Goal: Use online tool/utility: Utilize a website feature to perform a specific function

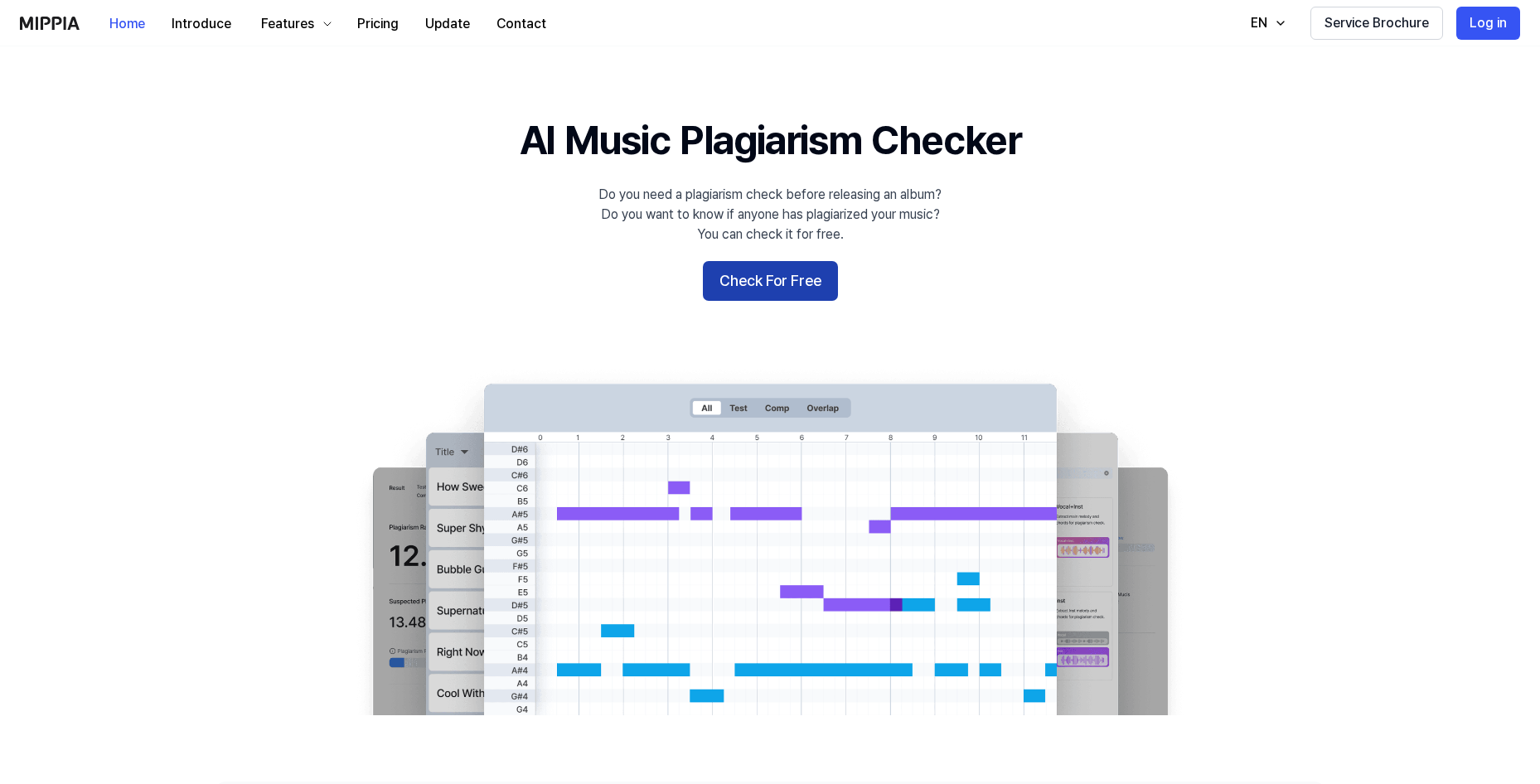
click at [735, 295] on button "Check For Free" at bounding box center [770, 281] width 135 height 40
click at [736, 272] on button "Check For Free" at bounding box center [770, 281] width 135 height 40
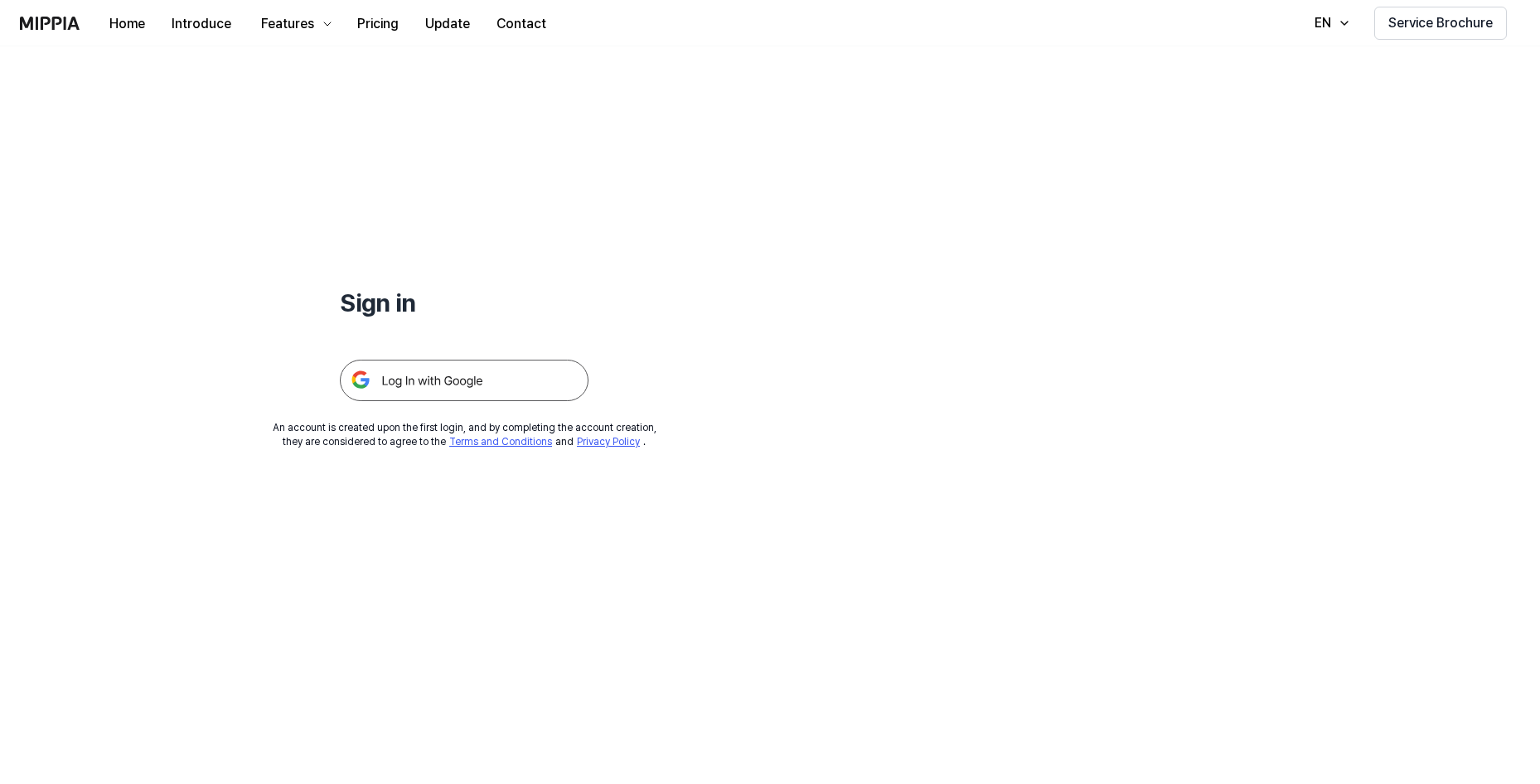
click at [491, 372] on img at bounding box center [464, 380] width 249 height 42
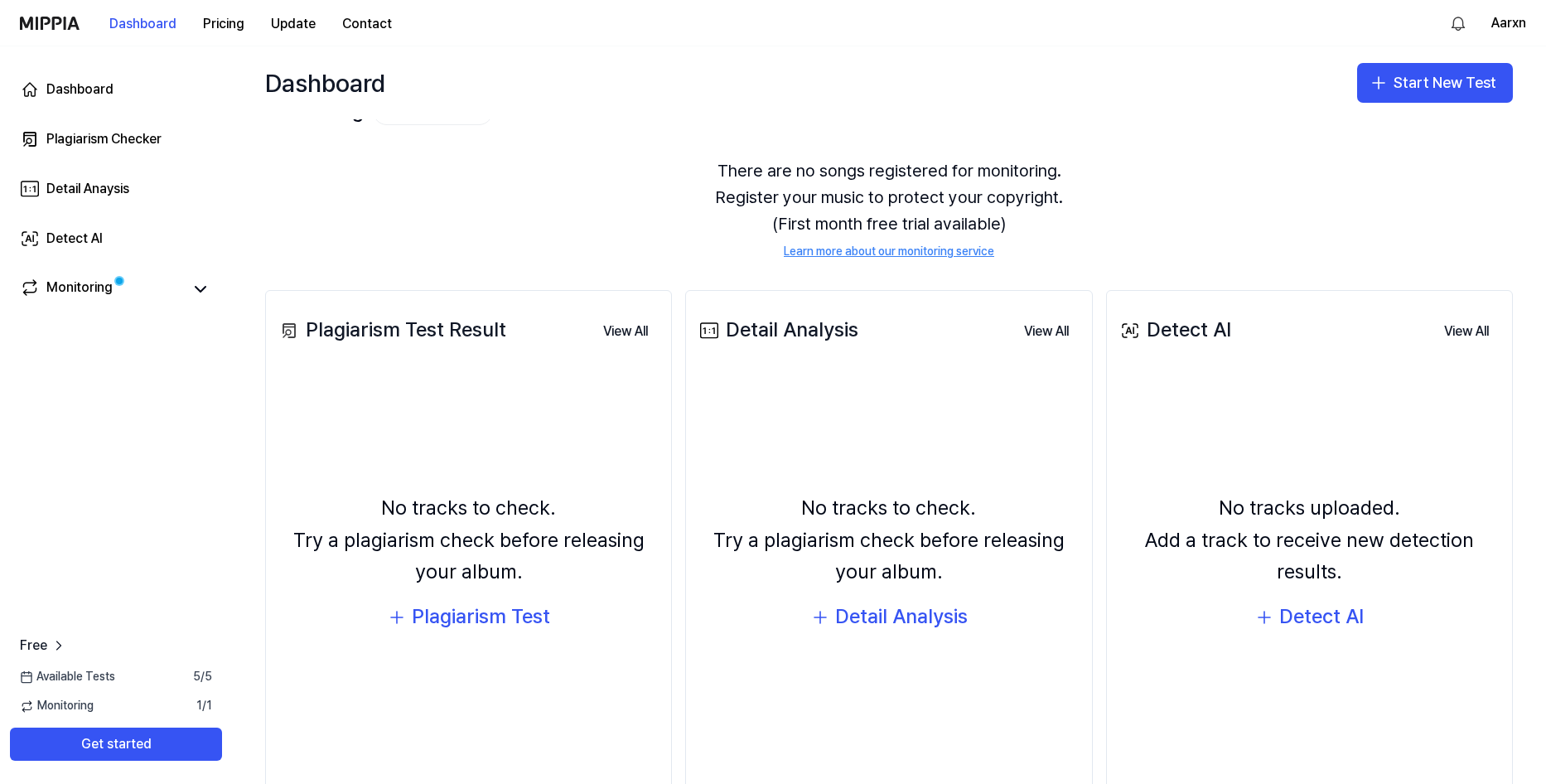
scroll to position [87, 0]
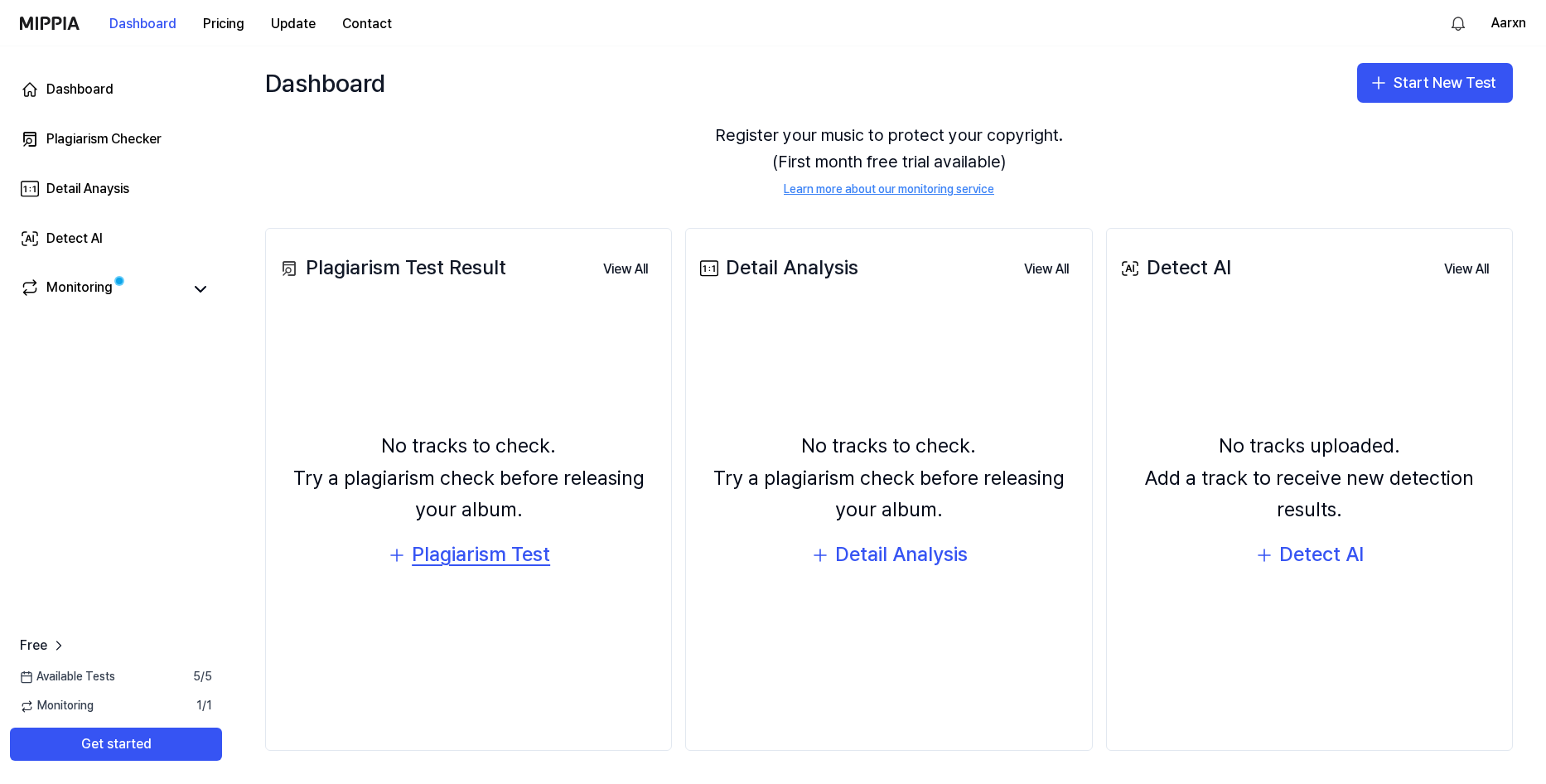
click at [495, 550] on div "Plagiarism Test" at bounding box center [481, 555] width 138 height 32
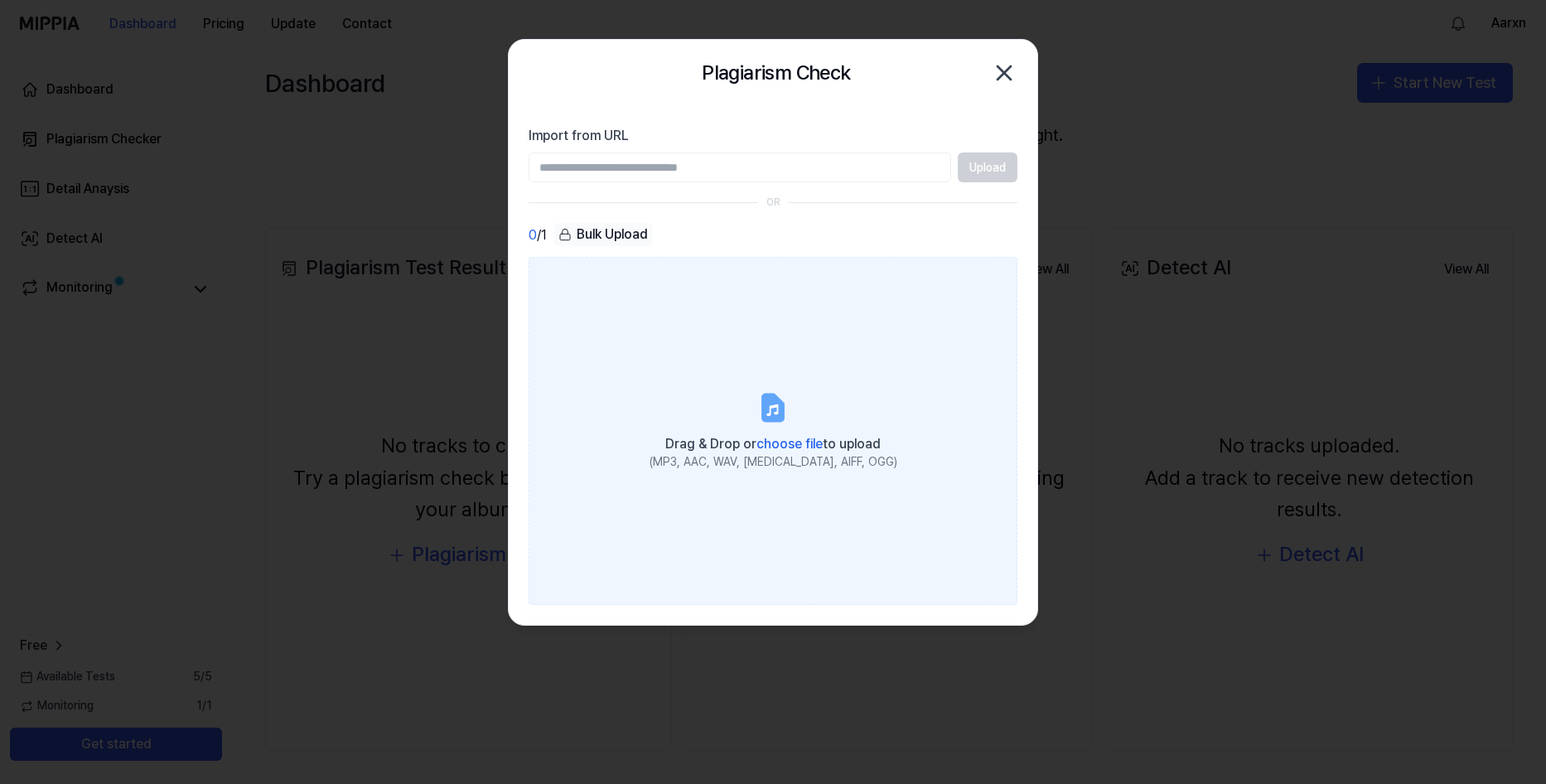
click at [794, 394] on label "Drag & Drop or choose file to upload (MP3, AAC, WAV, FLAC, AIFF, OGG)" at bounding box center [773, 431] width 489 height 348
click at [0, 0] on input "Drag & Drop or choose file to upload (MP3, AAC, WAV, FLAC, AIFF, OGG)" at bounding box center [0, 0] width 0 height 0
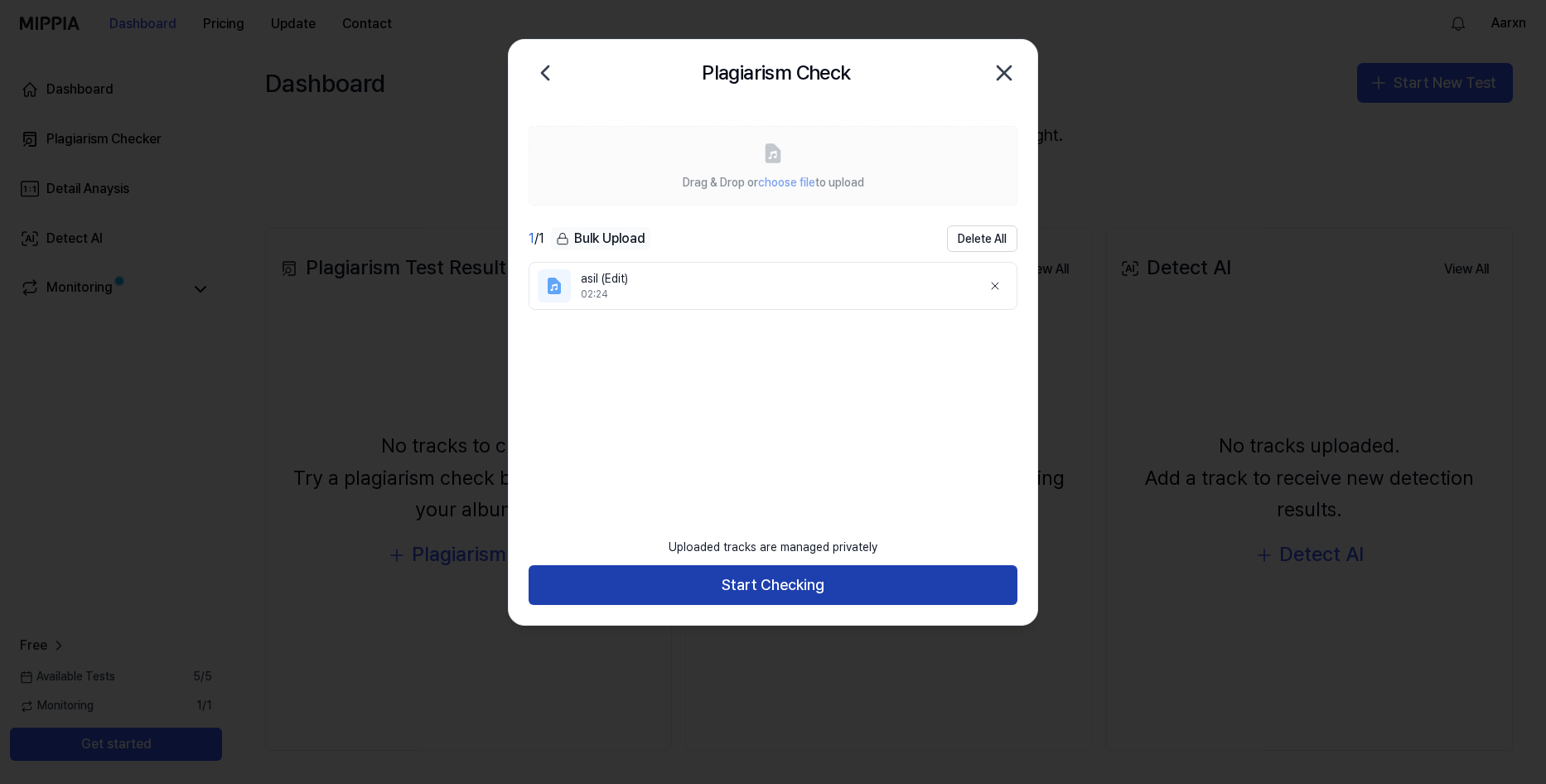
click at [684, 575] on button "Start Checking" at bounding box center [773, 585] width 489 height 40
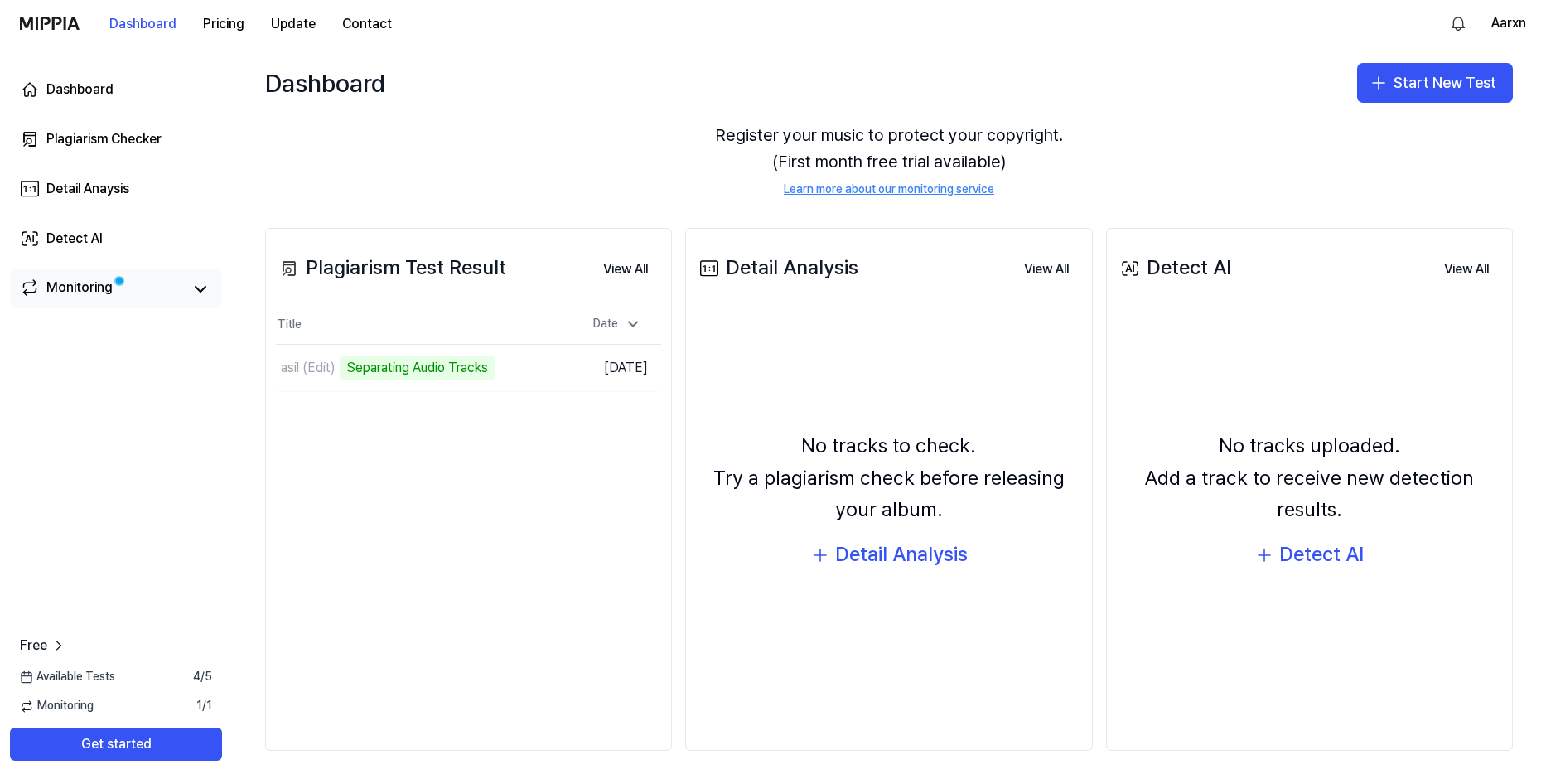
click at [214, 291] on div "Monitoring" at bounding box center [116, 288] width 212 height 40
click at [199, 293] on icon at bounding box center [200, 289] width 20 height 20
click at [181, 732] on button "Get started" at bounding box center [116, 744] width 212 height 33
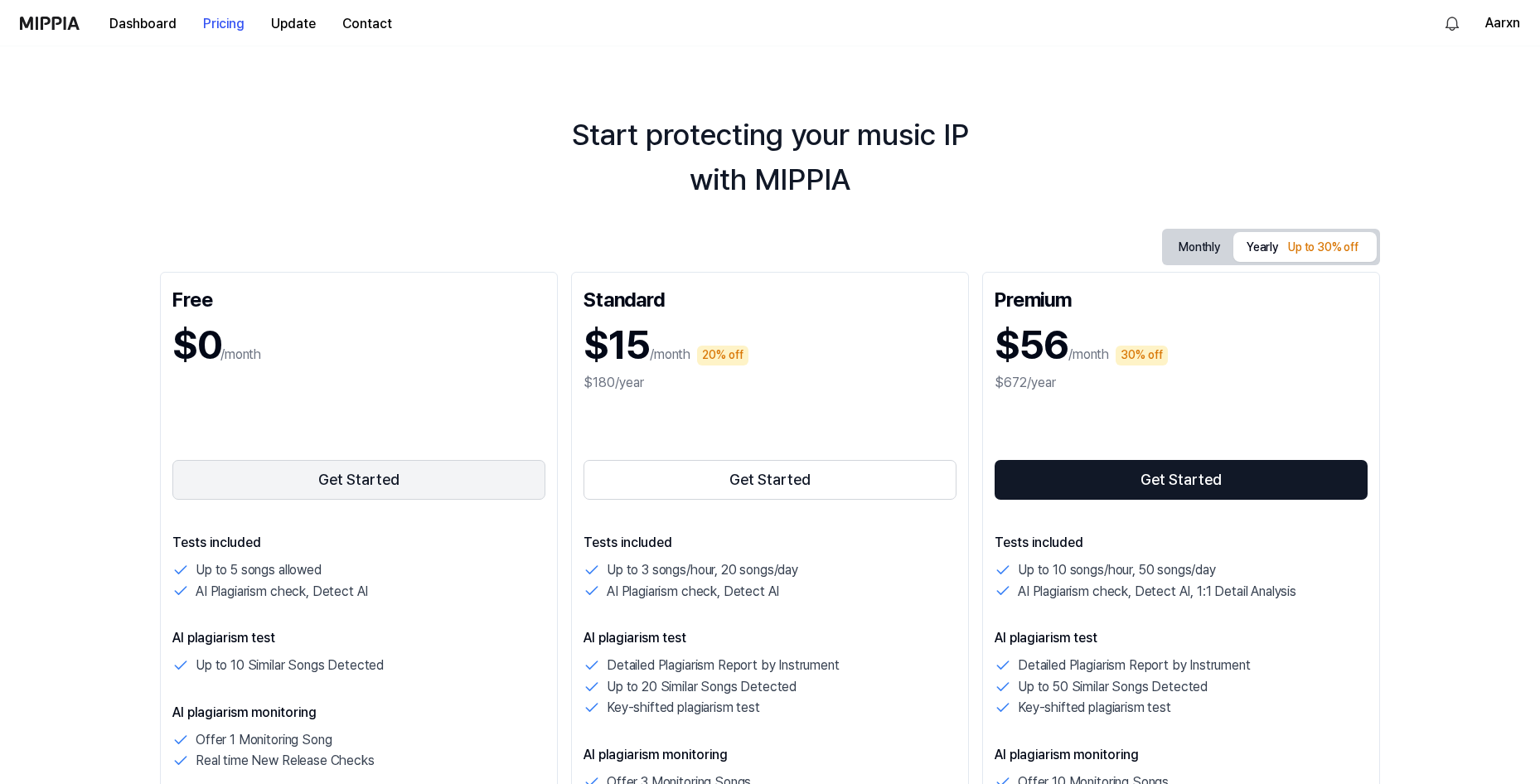
click at [363, 493] on button "Get Started" at bounding box center [358, 480] width 373 height 40
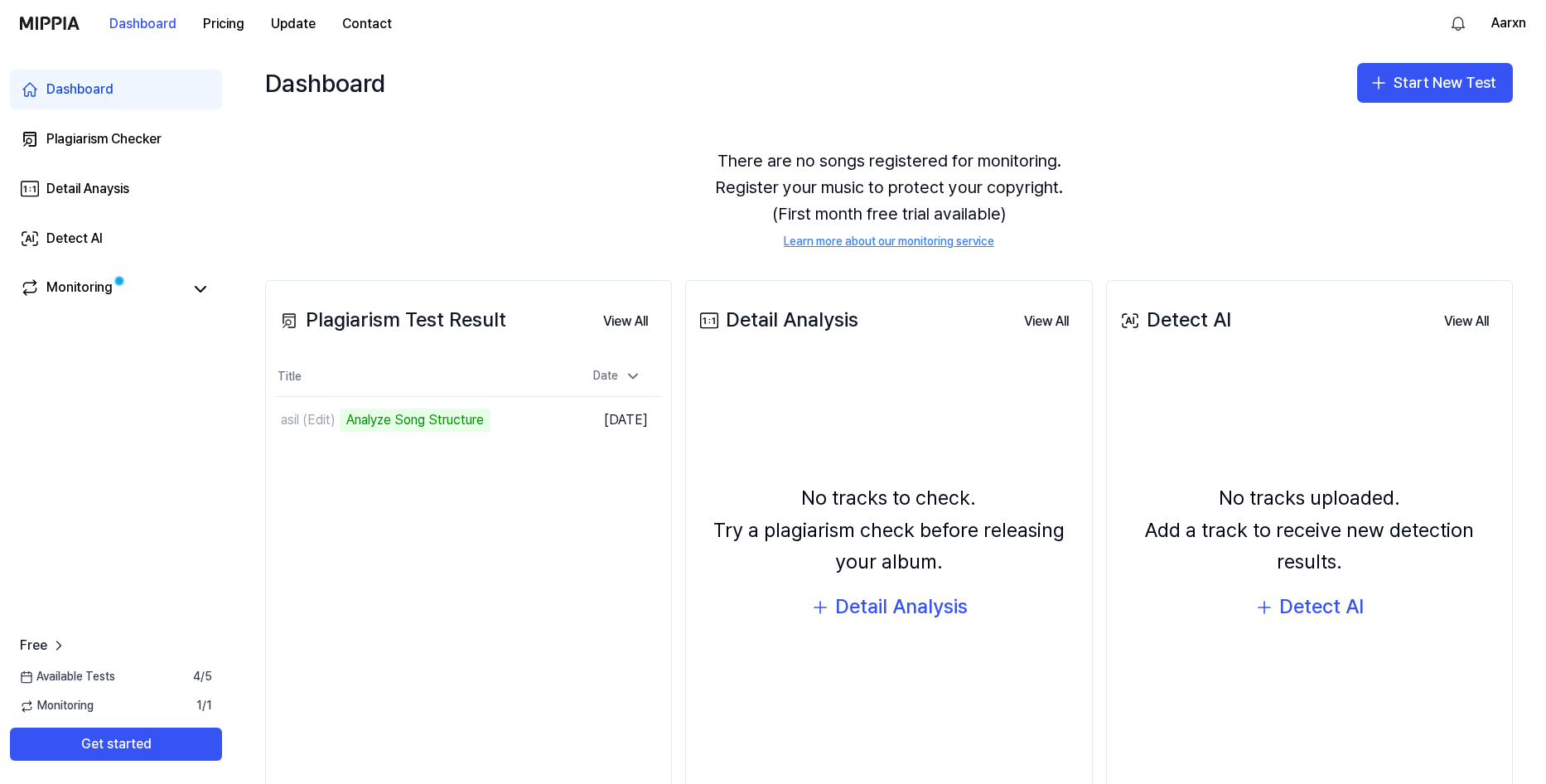
scroll to position [83, 0]
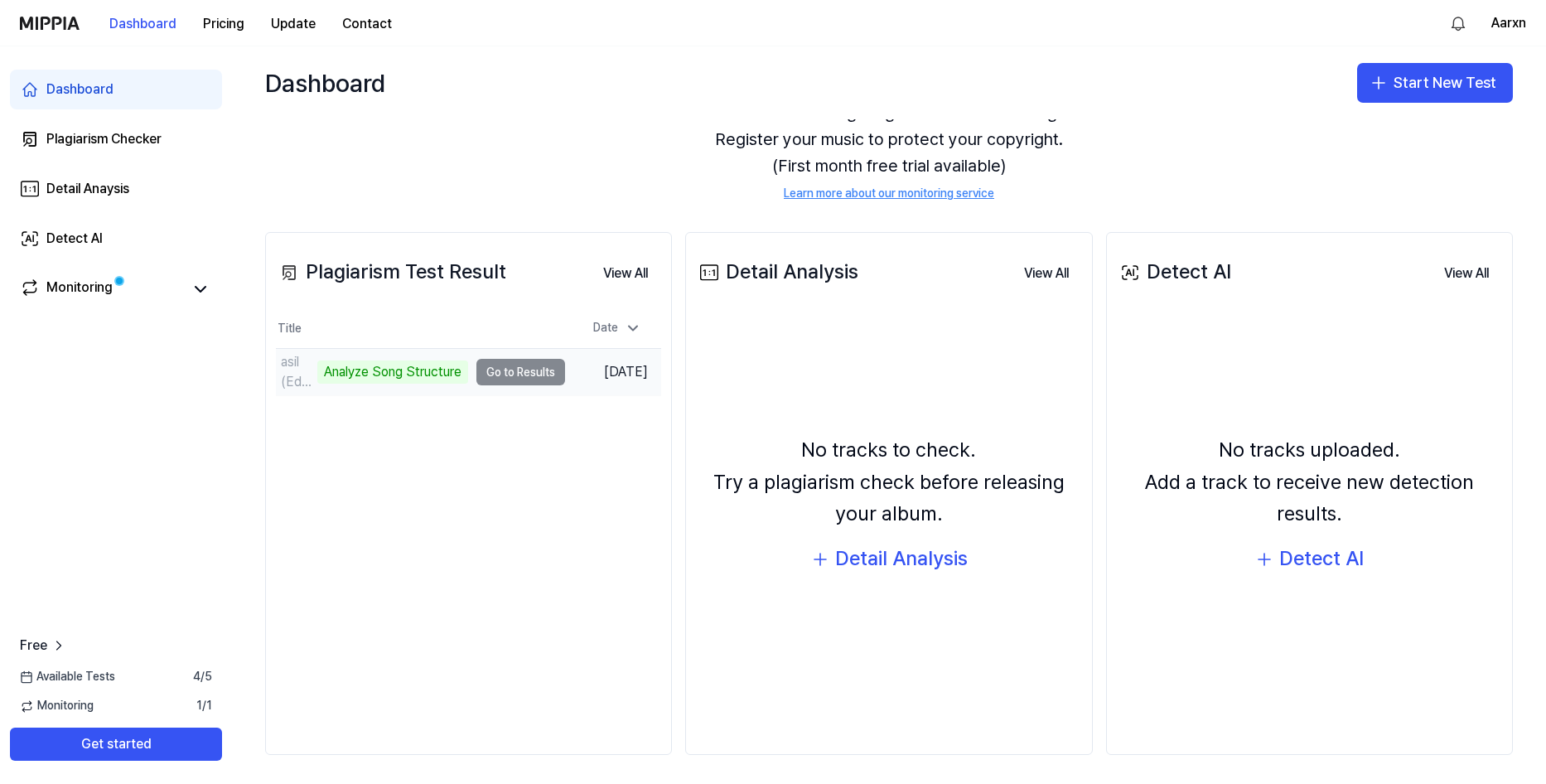
click at [410, 369] on div "Analyze Song Structure" at bounding box center [393, 372] width 151 height 23
click at [205, 297] on icon at bounding box center [200, 289] width 20 height 20
click at [201, 297] on icon at bounding box center [200, 289] width 20 height 20
click at [90, 290] on div "Monitoring" at bounding box center [80, 289] width 67 height 23
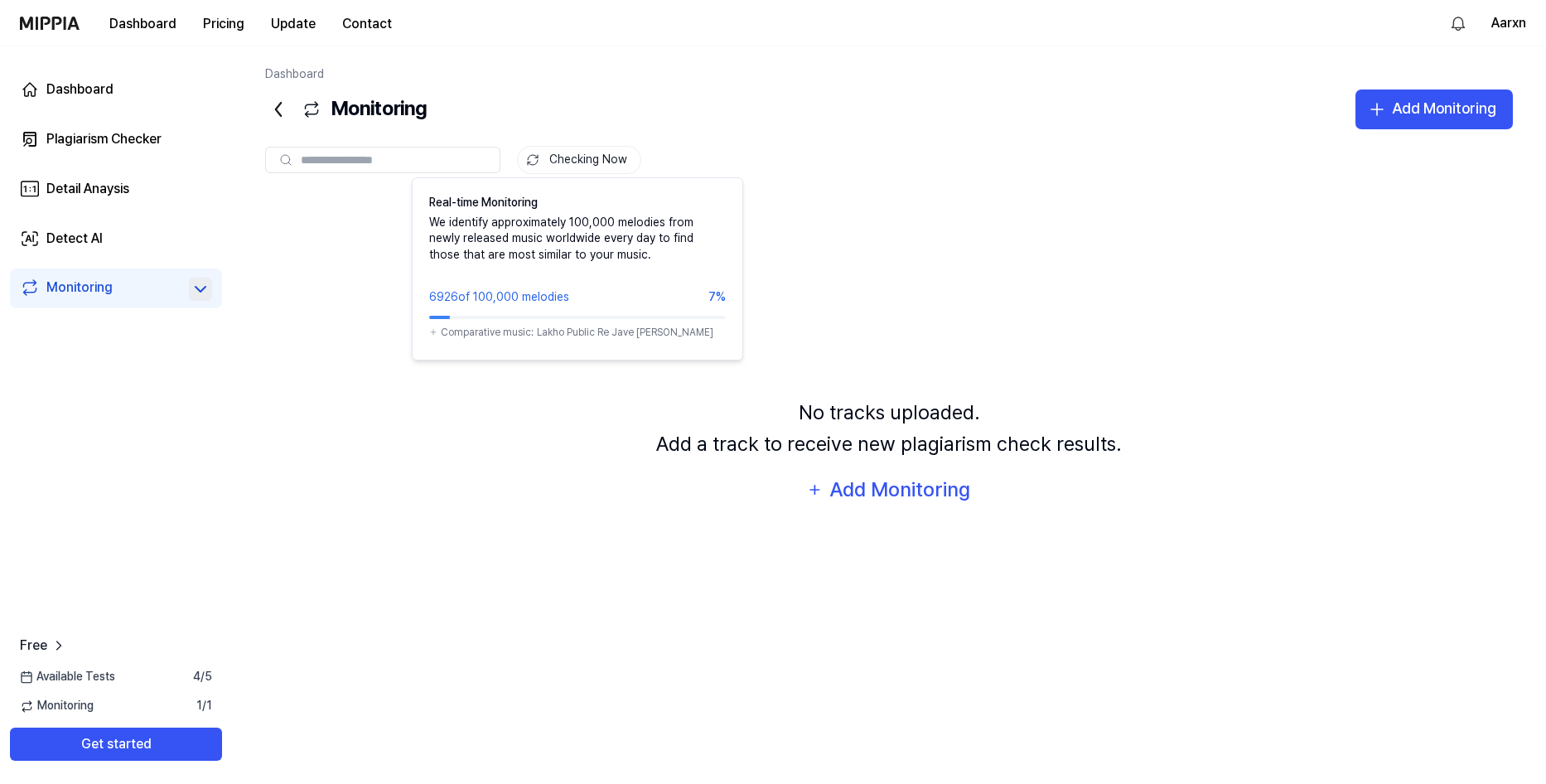
click at [561, 147] on button "Checking Now" at bounding box center [579, 160] width 124 height 28
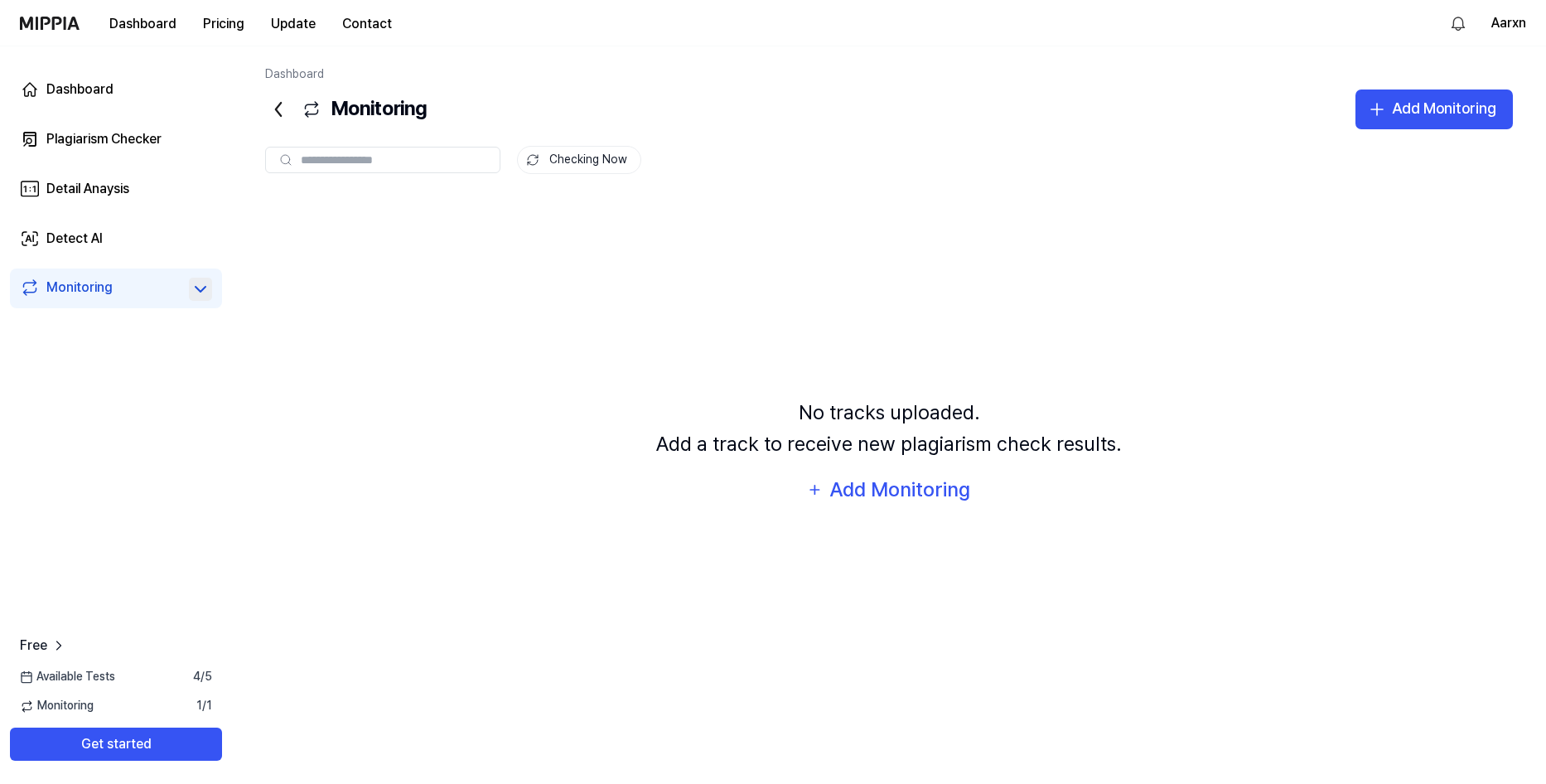
click at [566, 155] on button "Checking Now" at bounding box center [579, 160] width 124 height 28
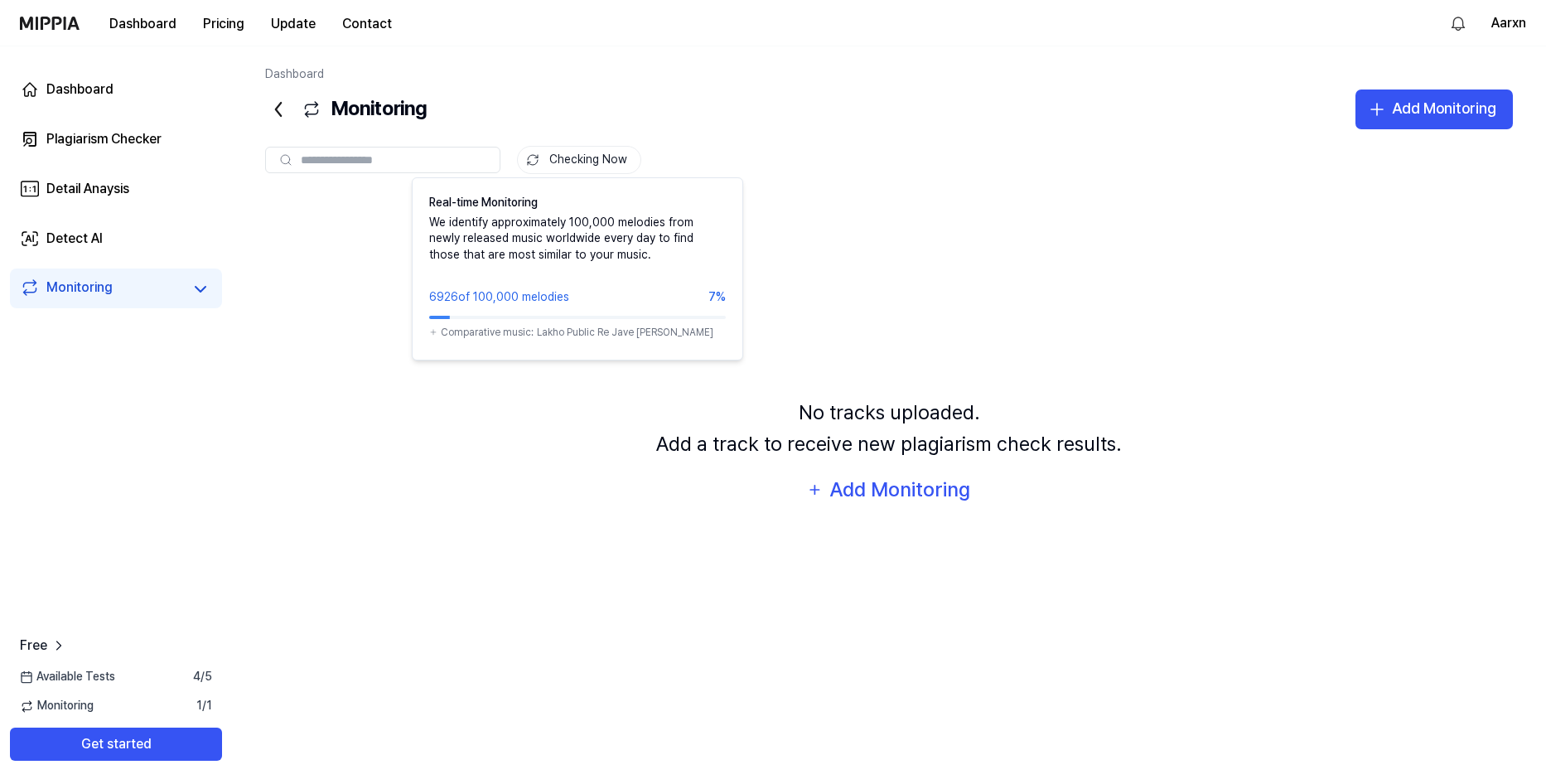
click at [548, 166] on button "Checking Now" at bounding box center [579, 160] width 124 height 28
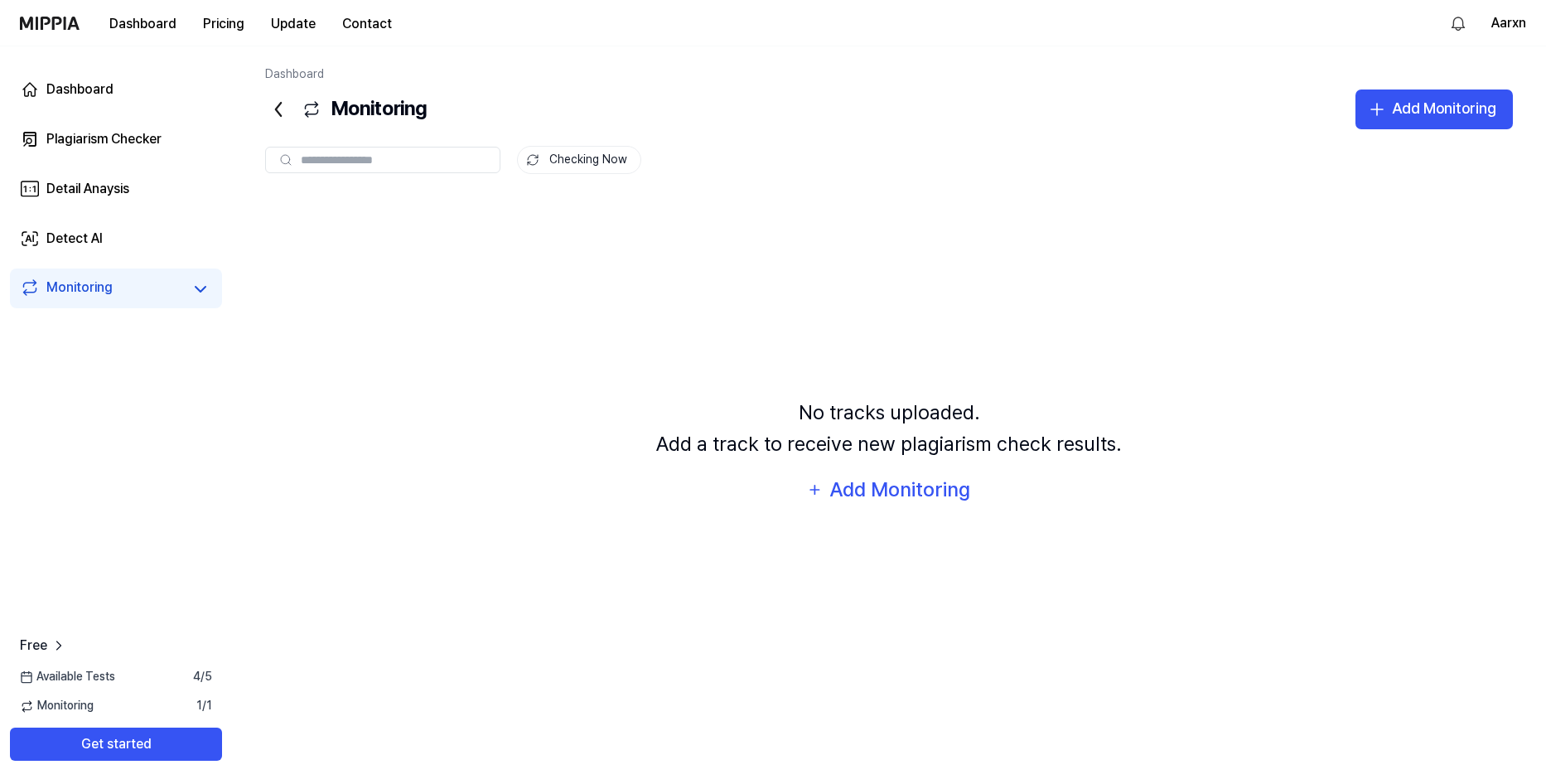
click at [575, 178] on div "Checking Now No tracks uploaded. Add a track to receive new plagiarism check re…" at bounding box center [889, 408] width 1248 height 559
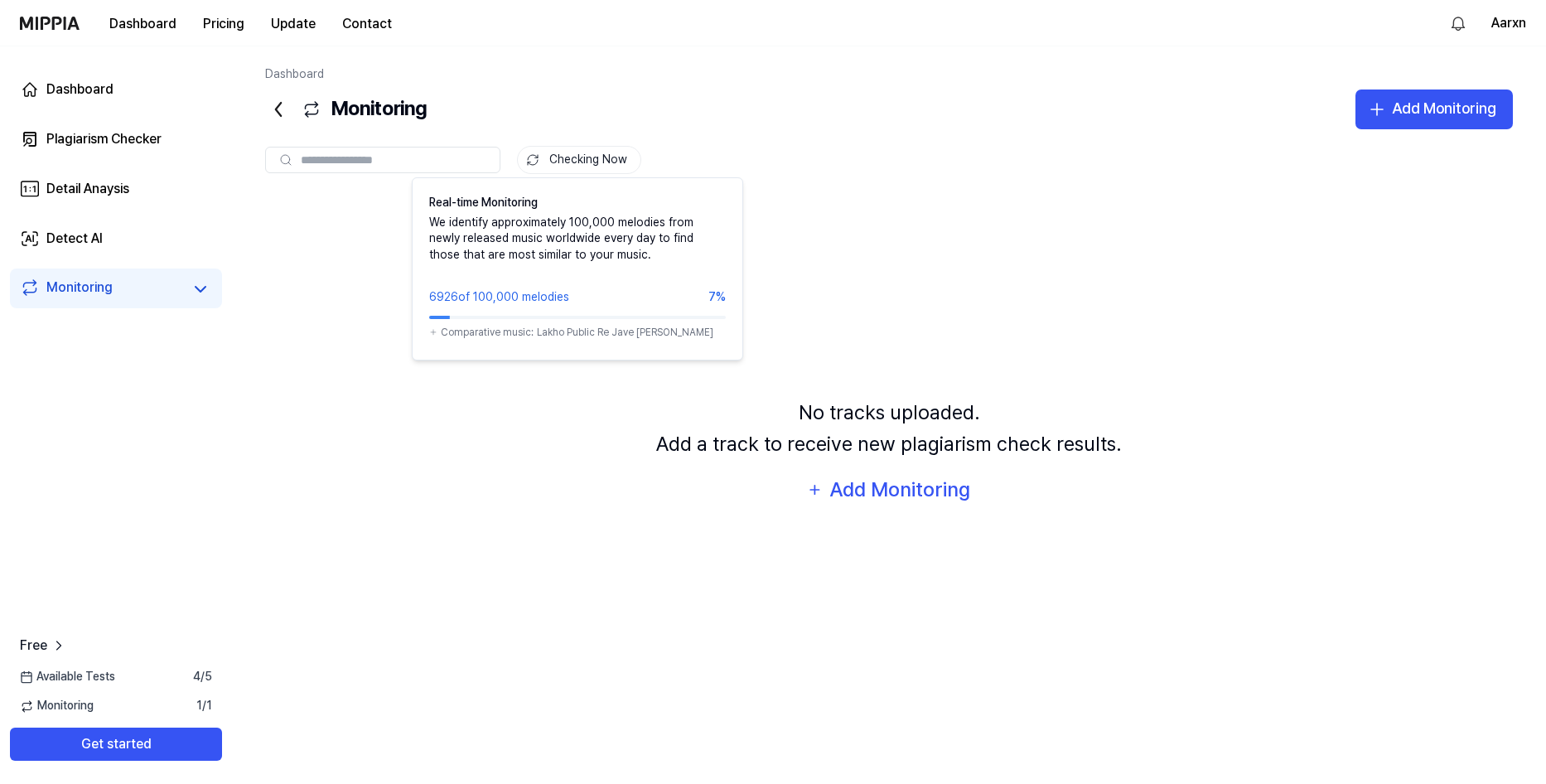
click at [582, 167] on button "Checking Now" at bounding box center [579, 160] width 124 height 28
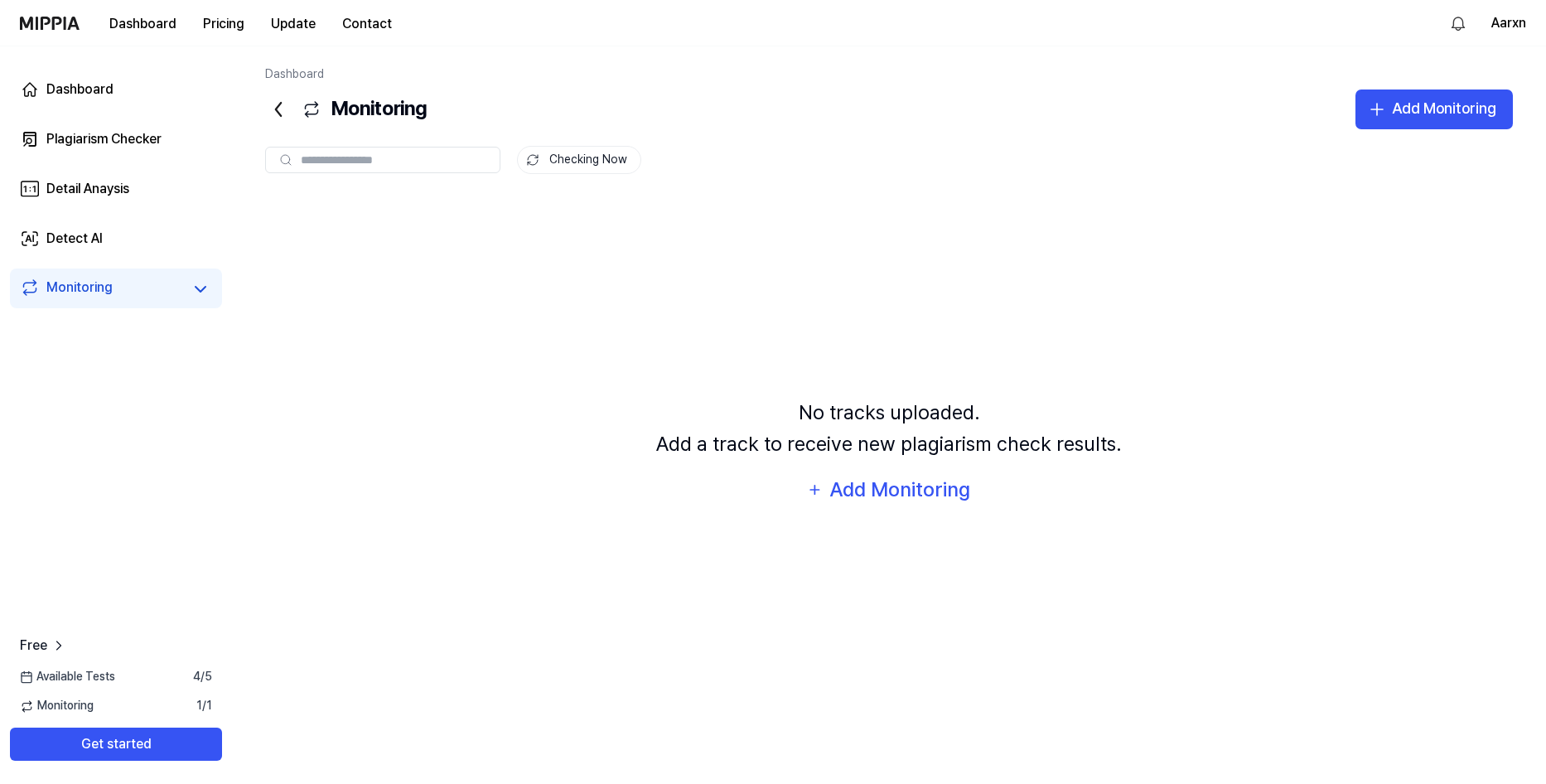
click at [575, 155] on button "Checking Now" at bounding box center [579, 160] width 124 height 28
click at [576, 157] on button "Checking Now" at bounding box center [579, 160] width 124 height 28
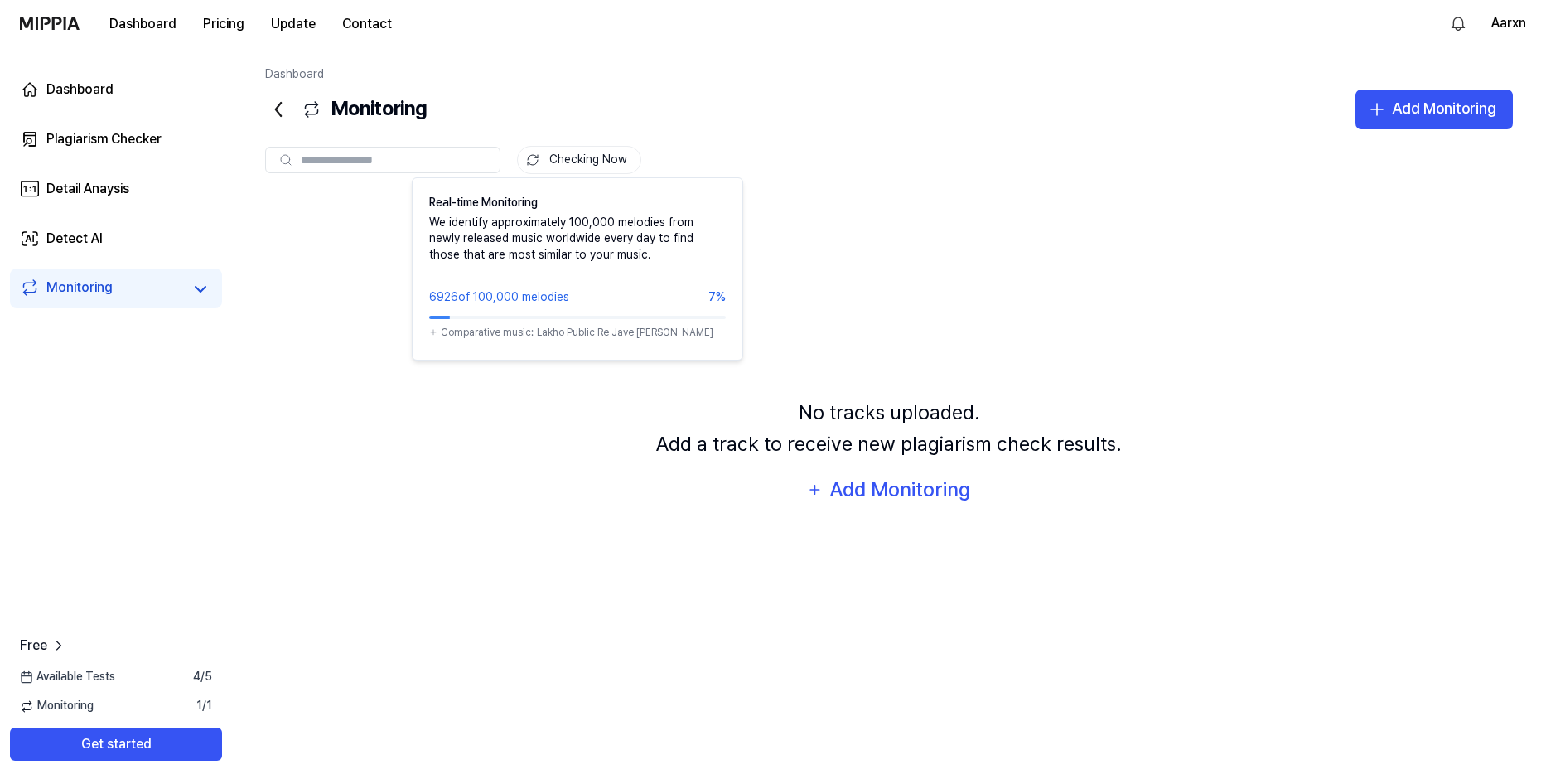
drag, startPoint x: 555, startPoint y: 156, endPoint x: 552, endPoint y: 121, distance: 35.1
click at [552, 121] on div "Monitoring Add Monitoring" at bounding box center [889, 110] width 1248 height 40
click at [573, 154] on button "Checking Now" at bounding box center [579, 160] width 124 height 28
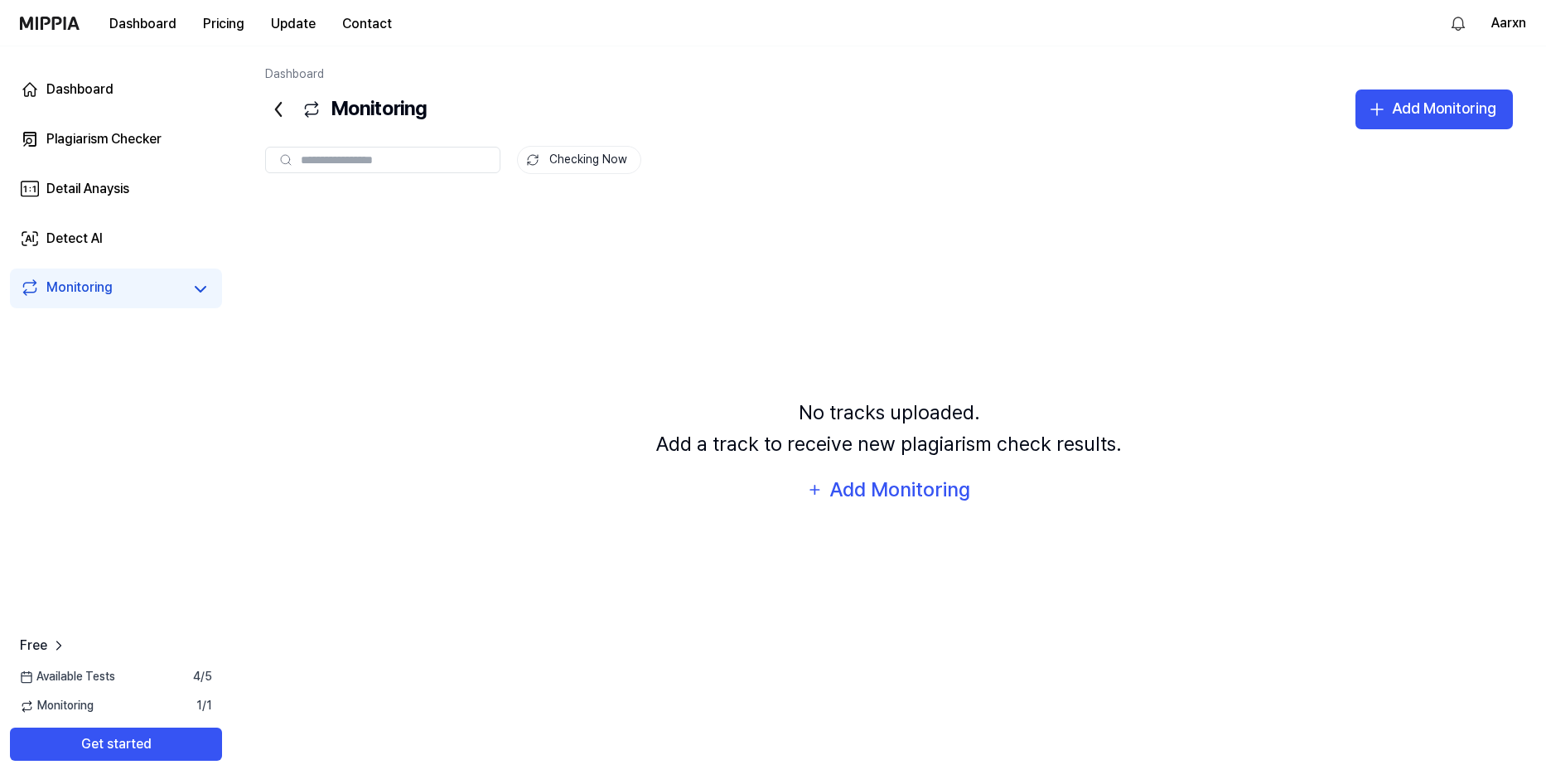
click at [573, 154] on button "Checking Now" at bounding box center [579, 160] width 124 height 28
click at [106, 289] on div "Monitoring" at bounding box center [80, 289] width 67 height 23
click at [195, 288] on icon at bounding box center [200, 289] width 20 height 20
click at [181, 253] on link "Detect AI" at bounding box center [116, 239] width 212 height 40
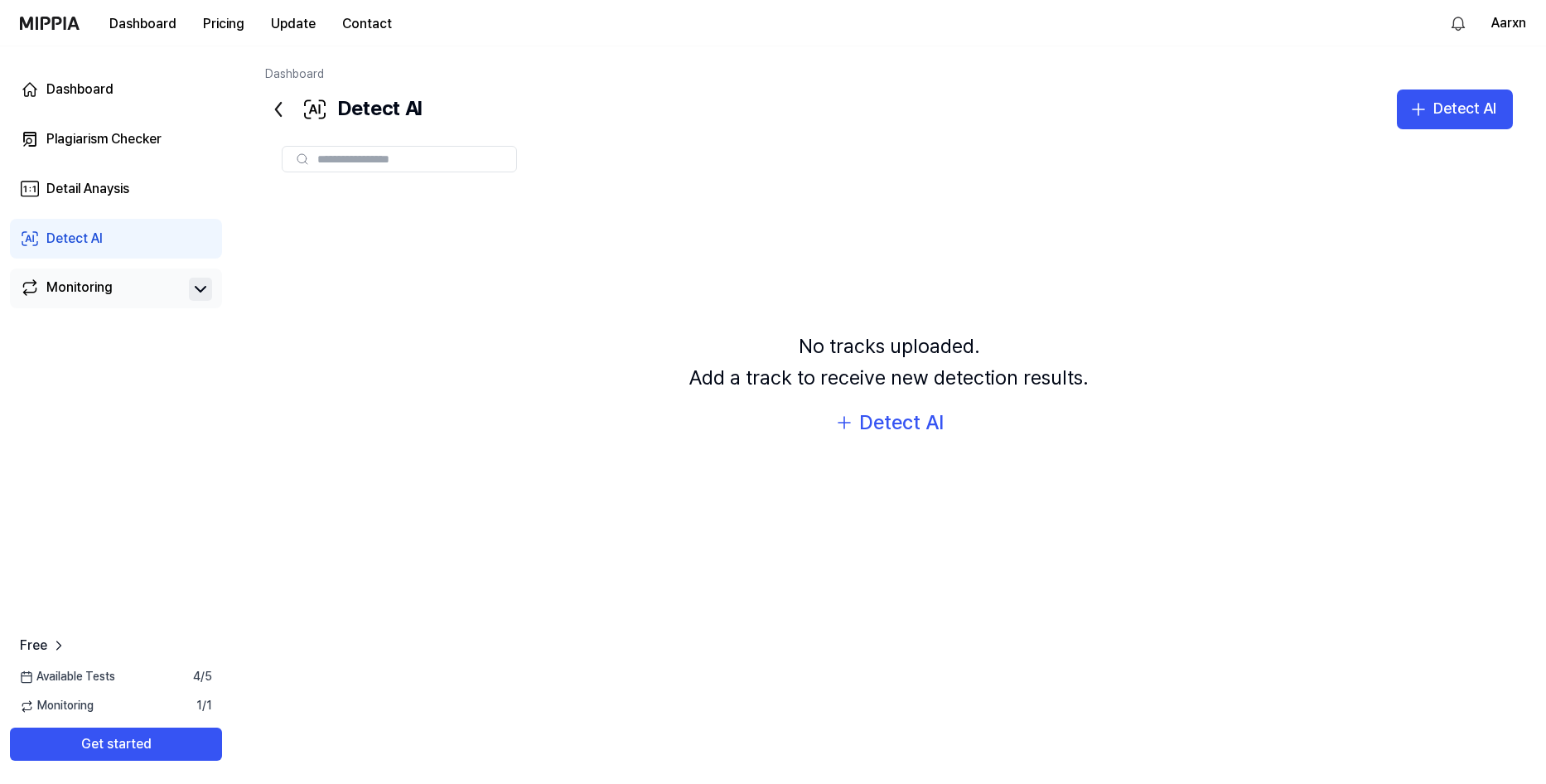
click at [95, 272] on div "Monitoring" at bounding box center [116, 288] width 212 height 40
click at [192, 294] on button at bounding box center [200, 289] width 23 height 23
click at [66, 271] on div "Monitoring" at bounding box center [116, 289] width 212 height 42
click at [62, 284] on div "Monitoring" at bounding box center [80, 289] width 67 height 23
